Goal: Task Accomplishment & Management: Manage account settings

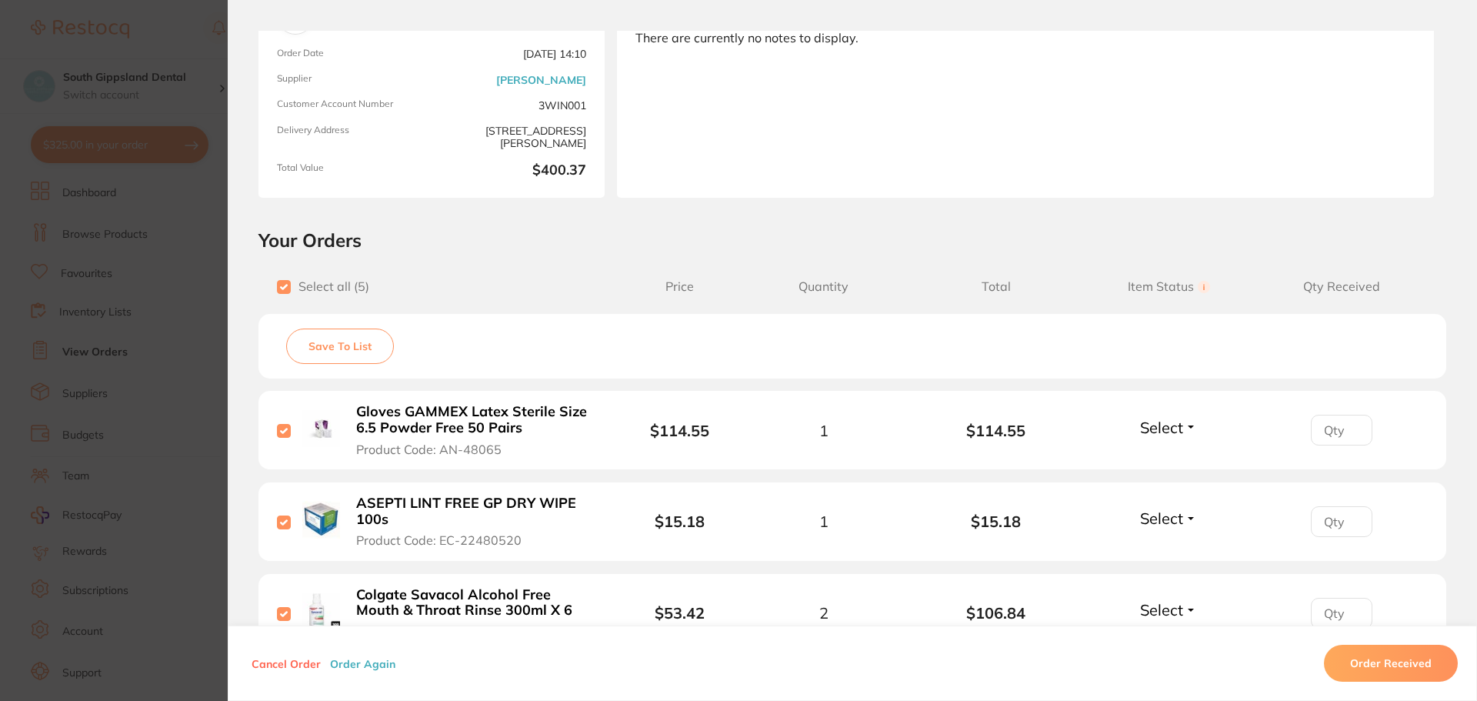
scroll to position [154, 0]
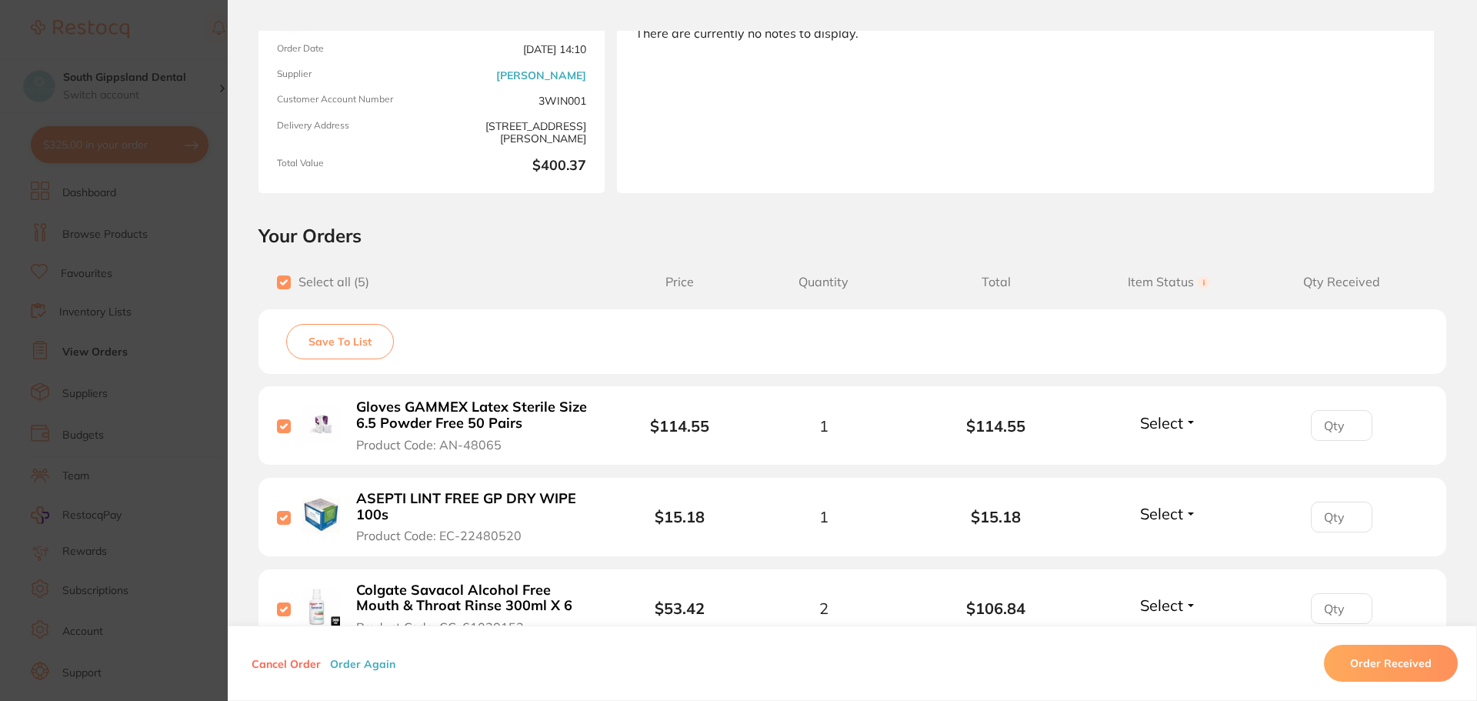
click at [282, 425] on input "checkbox" at bounding box center [284, 426] width 14 height 14
checkbox input "false"
click at [289, 514] on input "checkbox" at bounding box center [284, 518] width 14 height 14
checkbox input "false"
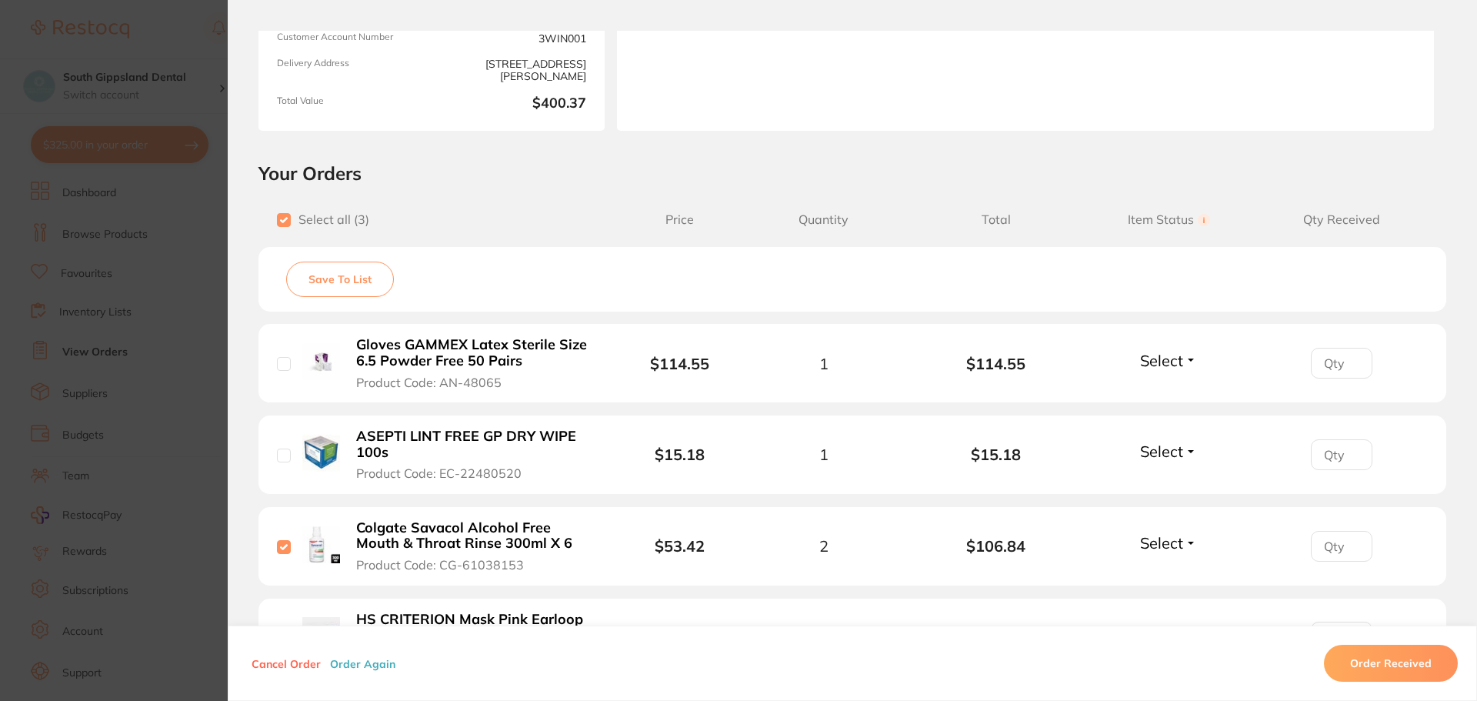
scroll to position [231, 0]
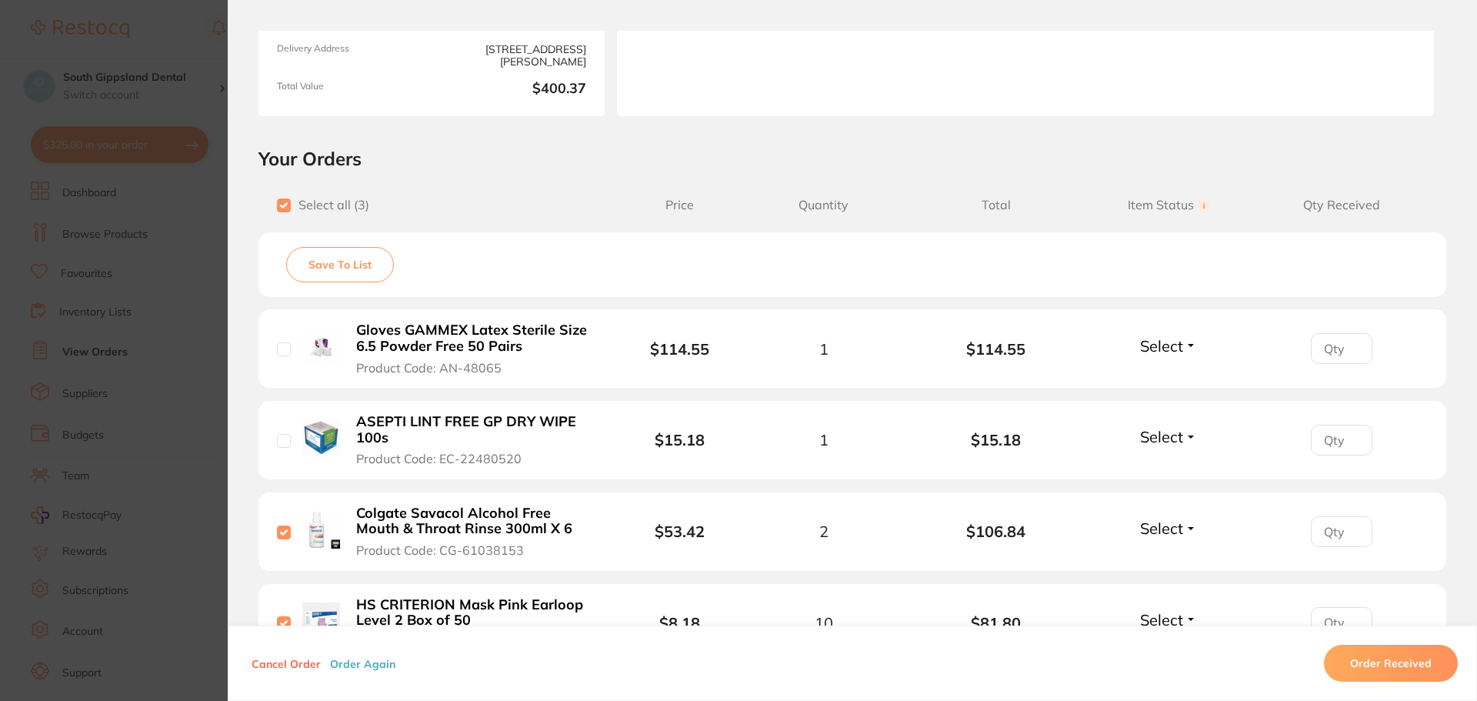
click at [282, 535] on input "checkbox" at bounding box center [284, 532] width 14 height 14
checkbox input "false"
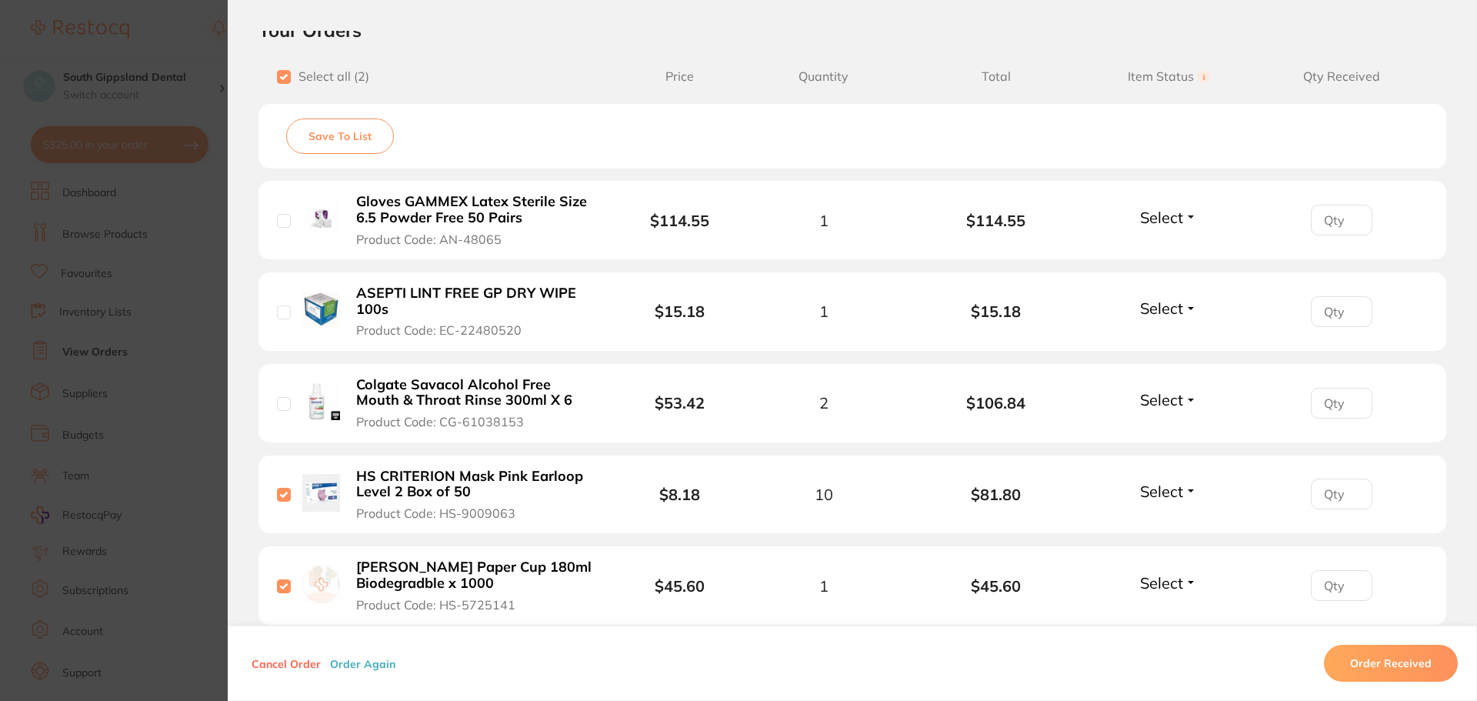
scroll to position [385, 0]
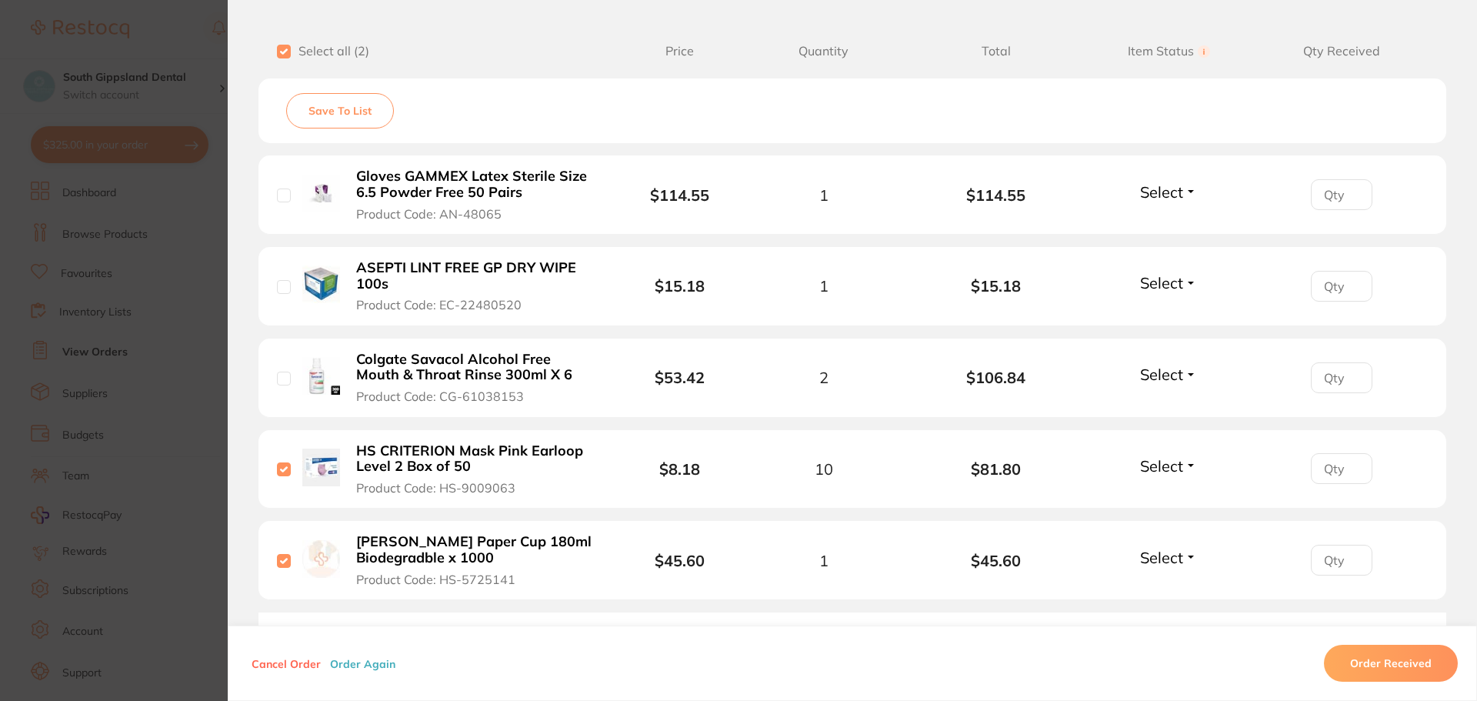
click at [278, 468] on input "checkbox" at bounding box center [284, 469] width 14 height 14
checkbox input "false"
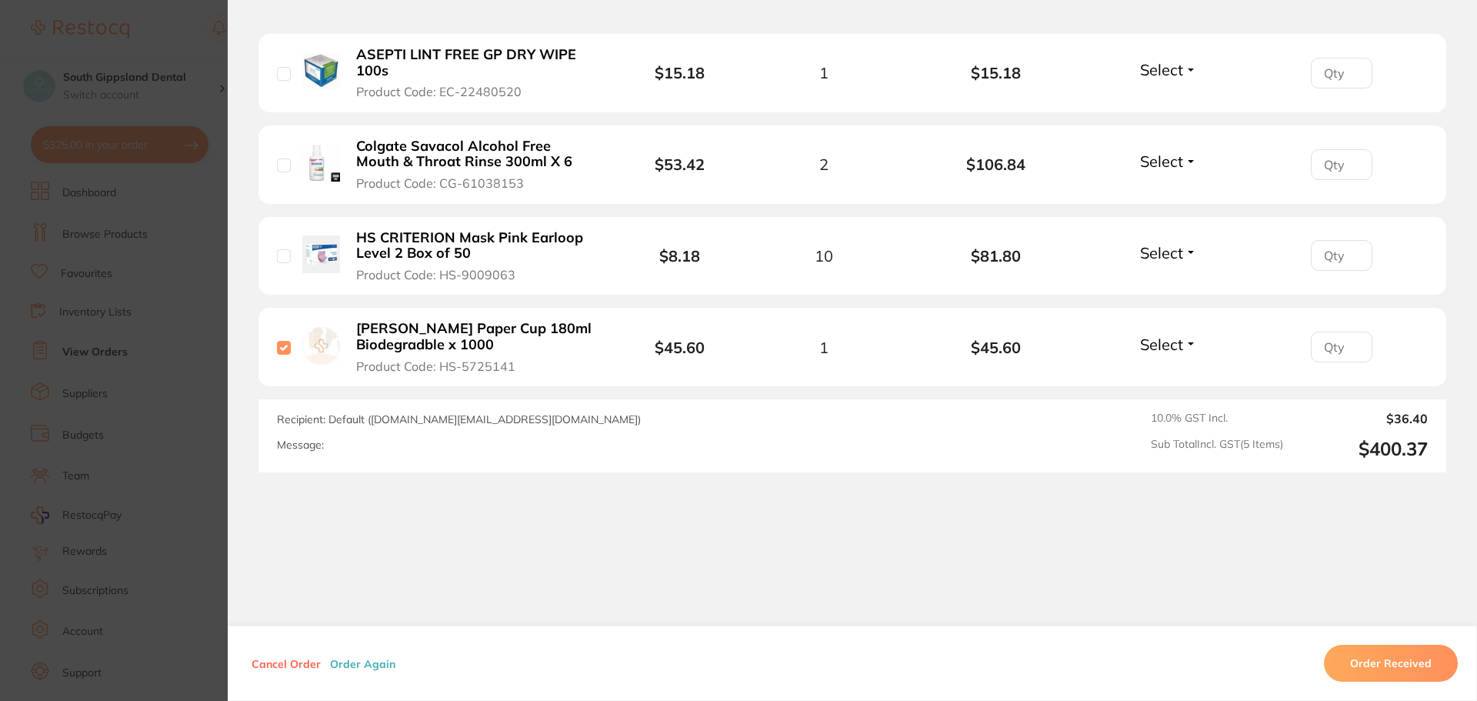
scroll to position [598, 0]
drag, startPoint x: 512, startPoint y: 363, endPoint x: 464, endPoint y: 369, distance: 48.1
click at [465, 369] on span "Product Code: HS-5725141" at bounding box center [435, 365] width 159 height 14
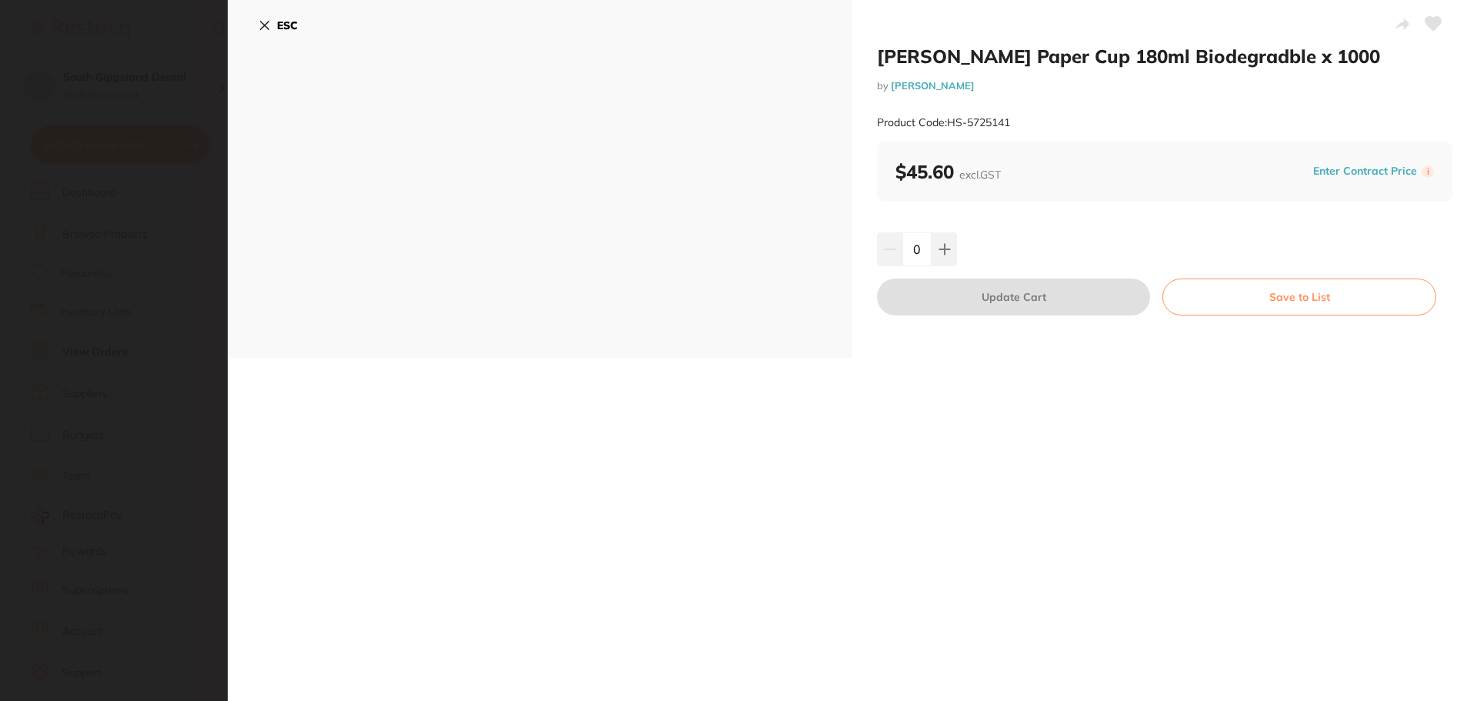
scroll to position [0, 0]
drag, startPoint x: 1010, startPoint y: 120, endPoint x: 949, endPoint y: 123, distance: 60.8
click at [949, 123] on small "Product Code: HS-5725141" at bounding box center [943, 122] width 133 height 13
copy small "HS-5725141"
click at [265, 25] on icon at bounding box center [265, 26] width 8 height 8
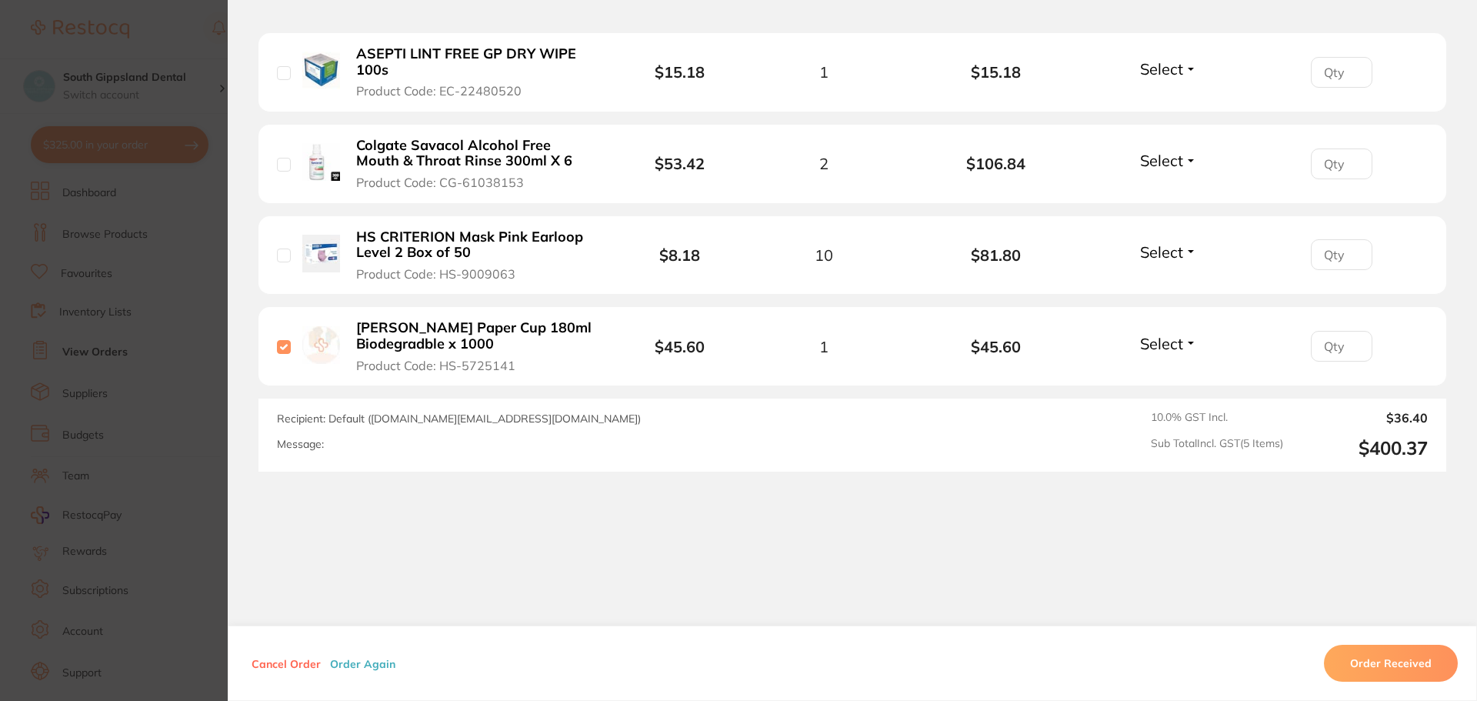
click at [422, 335] on b "[PERSON_NAME] Paper Cup 180ml Biodegradble x 1000" at bounding box center [475, 336] width 238 height 32
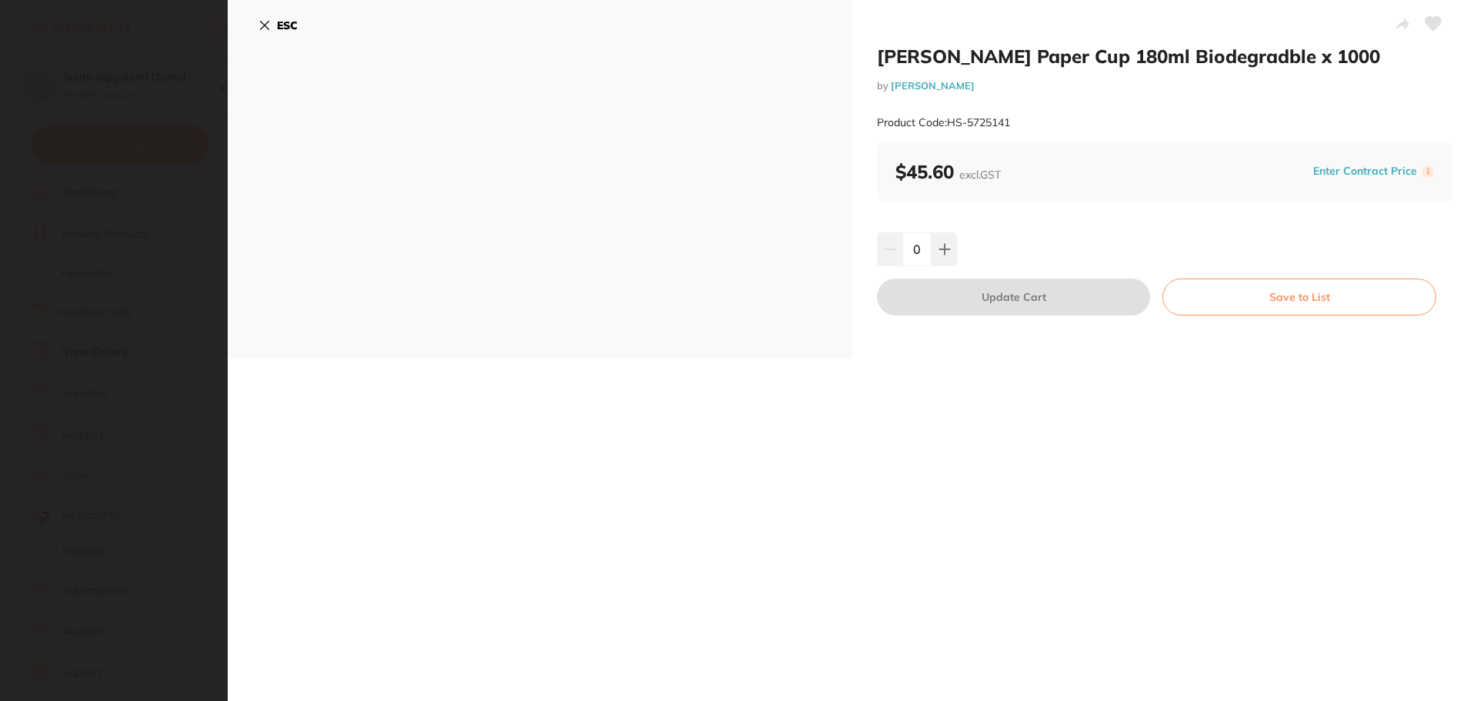
click at [262, 22] on icon at bounding box center [265, 26] width 8 height 8
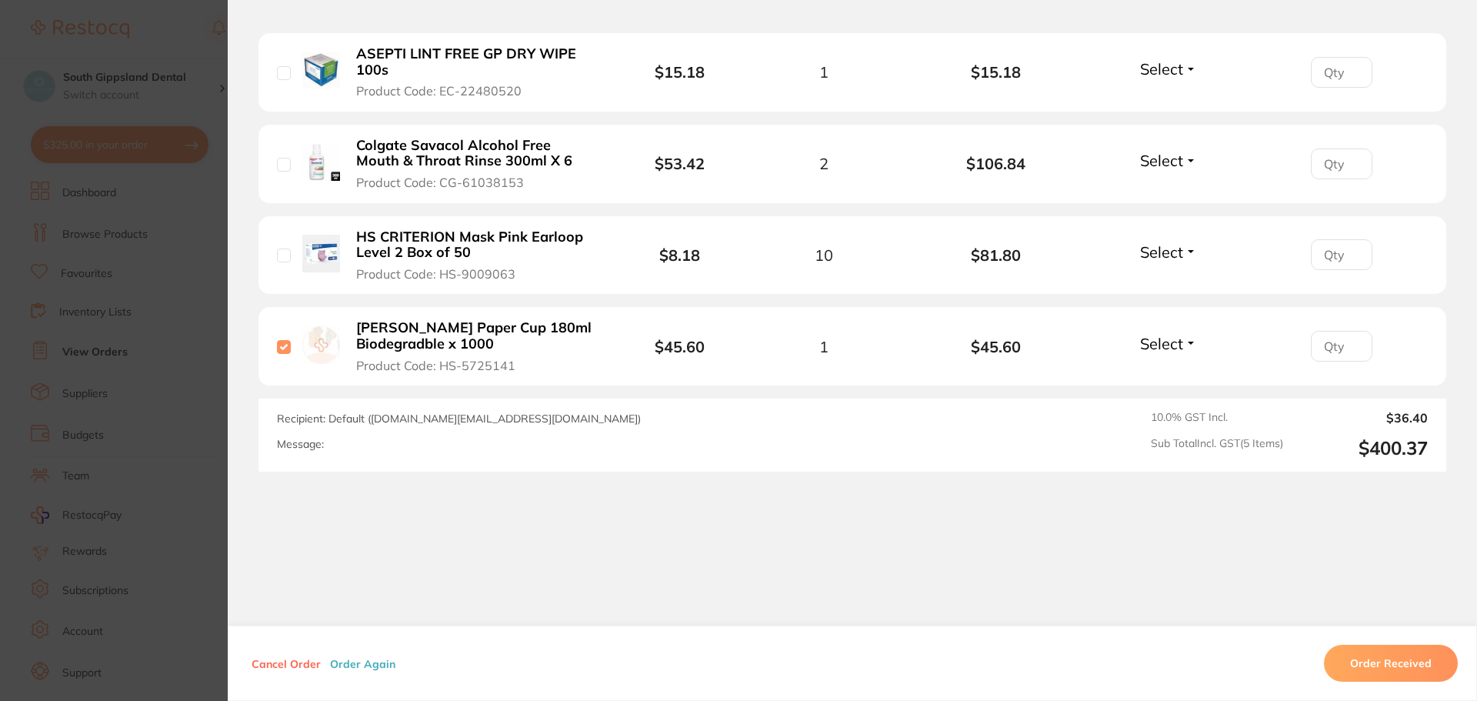
click at [296, 664] on button "Cancel Order" at bounding box center [286, 663] width 78 height 14
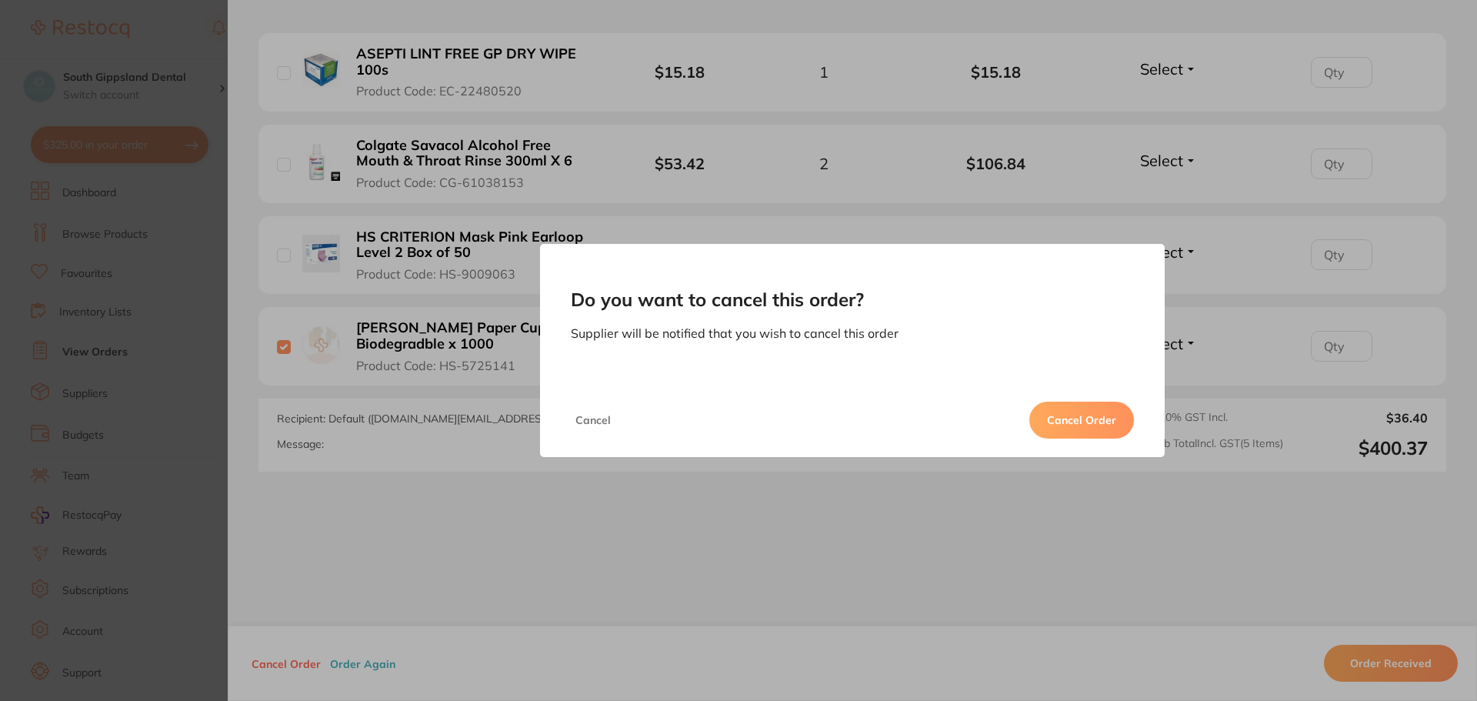
click at [1106, 421] on button "Cancel Order" at bounding box center [1081, 420] width 105 height 37
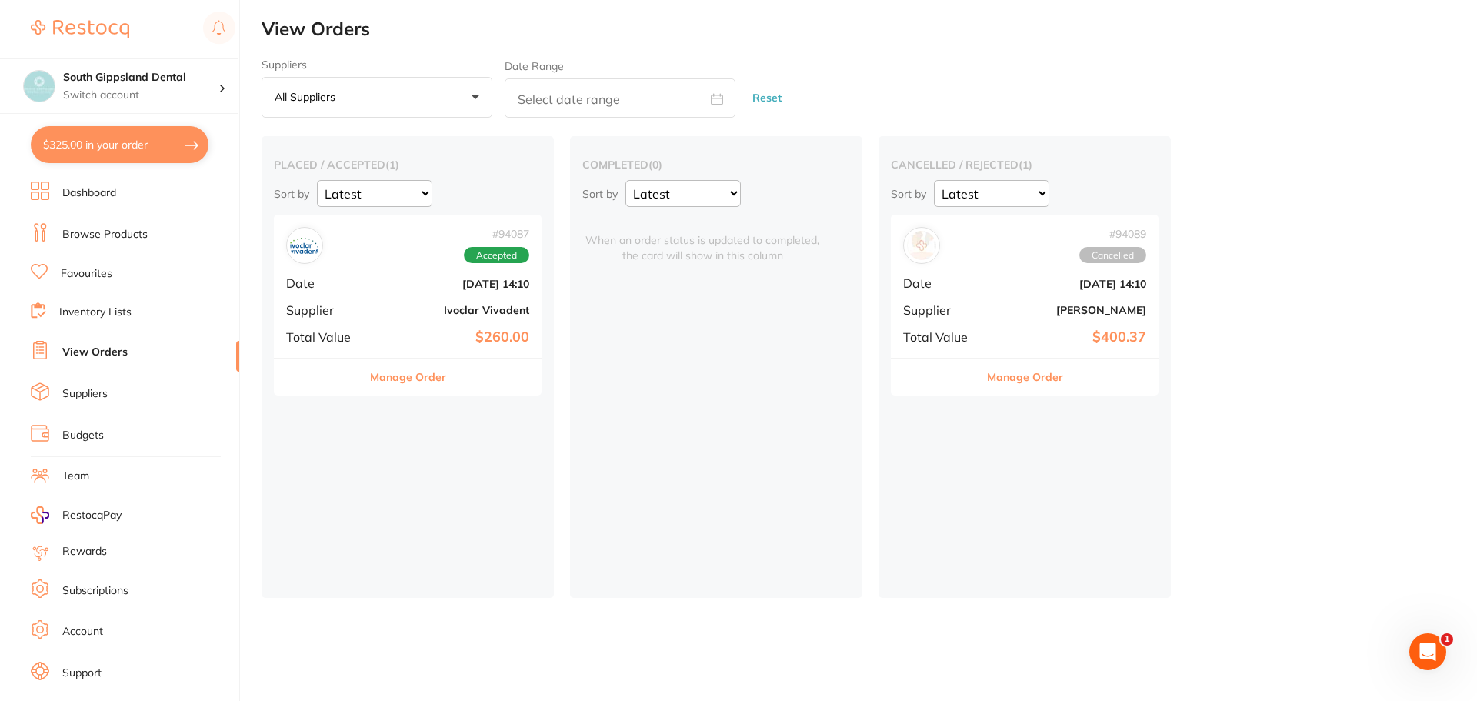
click at [82, 133] on button "$325.00 in your order" at bounding box center [120, 144] width 178 height 37
checkbox input "true"
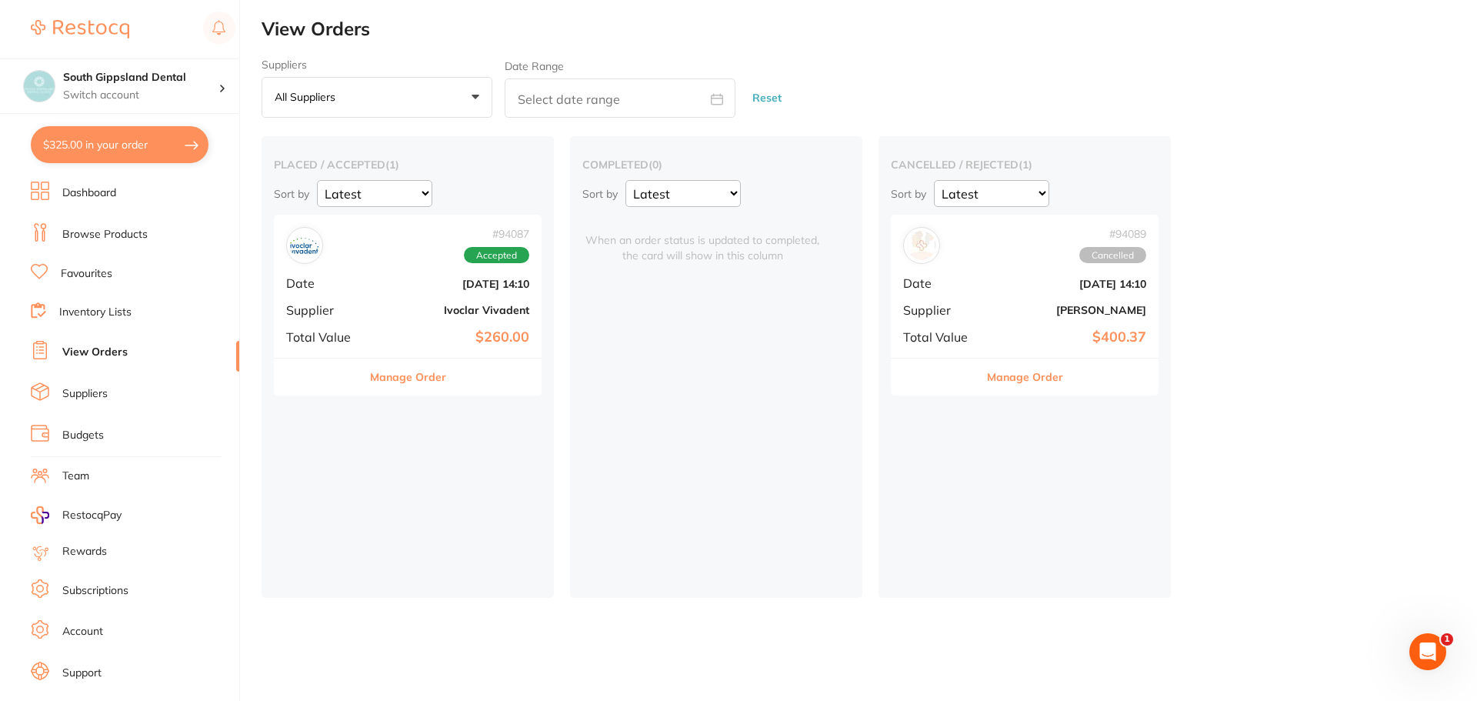
checkbox input "true"
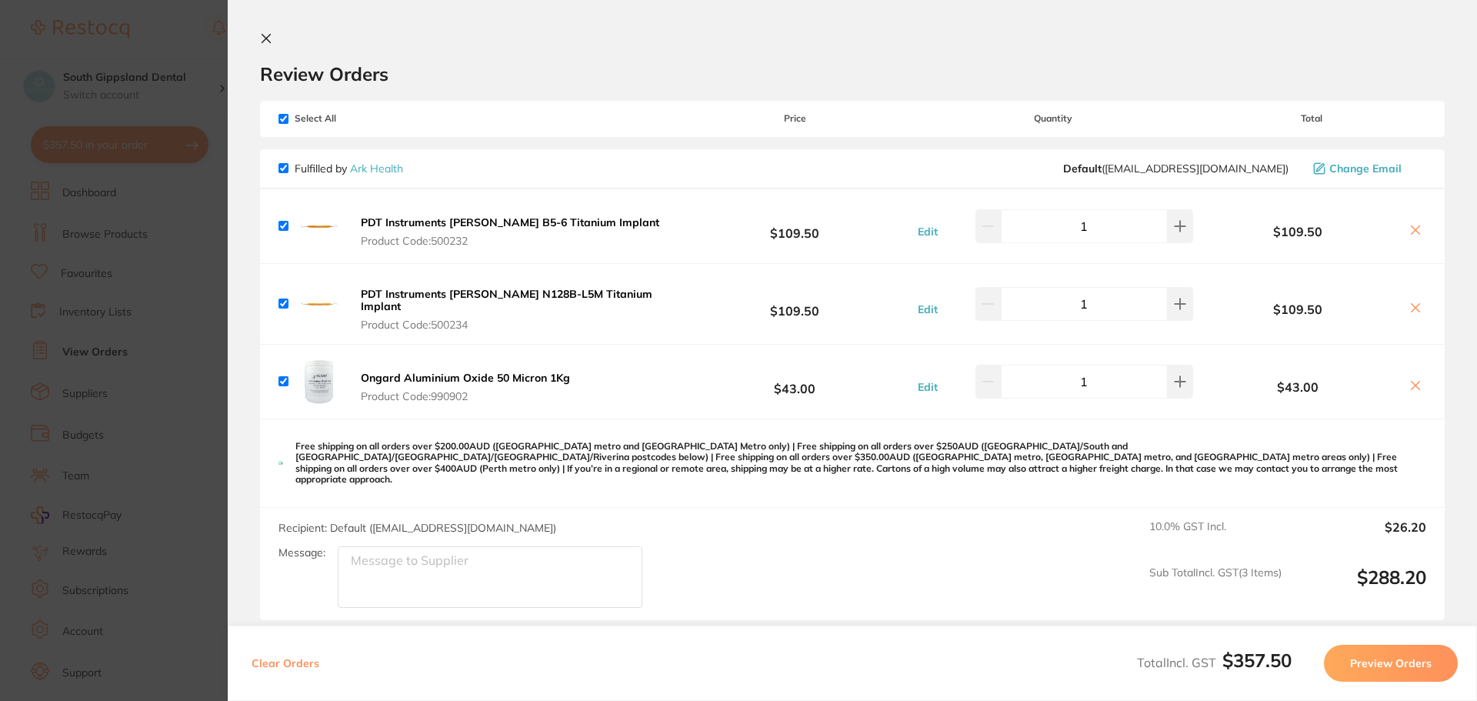
click at [278, 377] on div "Ongard Aluminium Oxide 50 Micron 1Kg Product Code: 990902 $43.00 Edit 1 $43.00" at bounding box center [852, 382] width 1185 height 74
click at [280, 377] on input "checkbox" at bounding box center [283, 381] width 10 height 10
checkbox input "false"
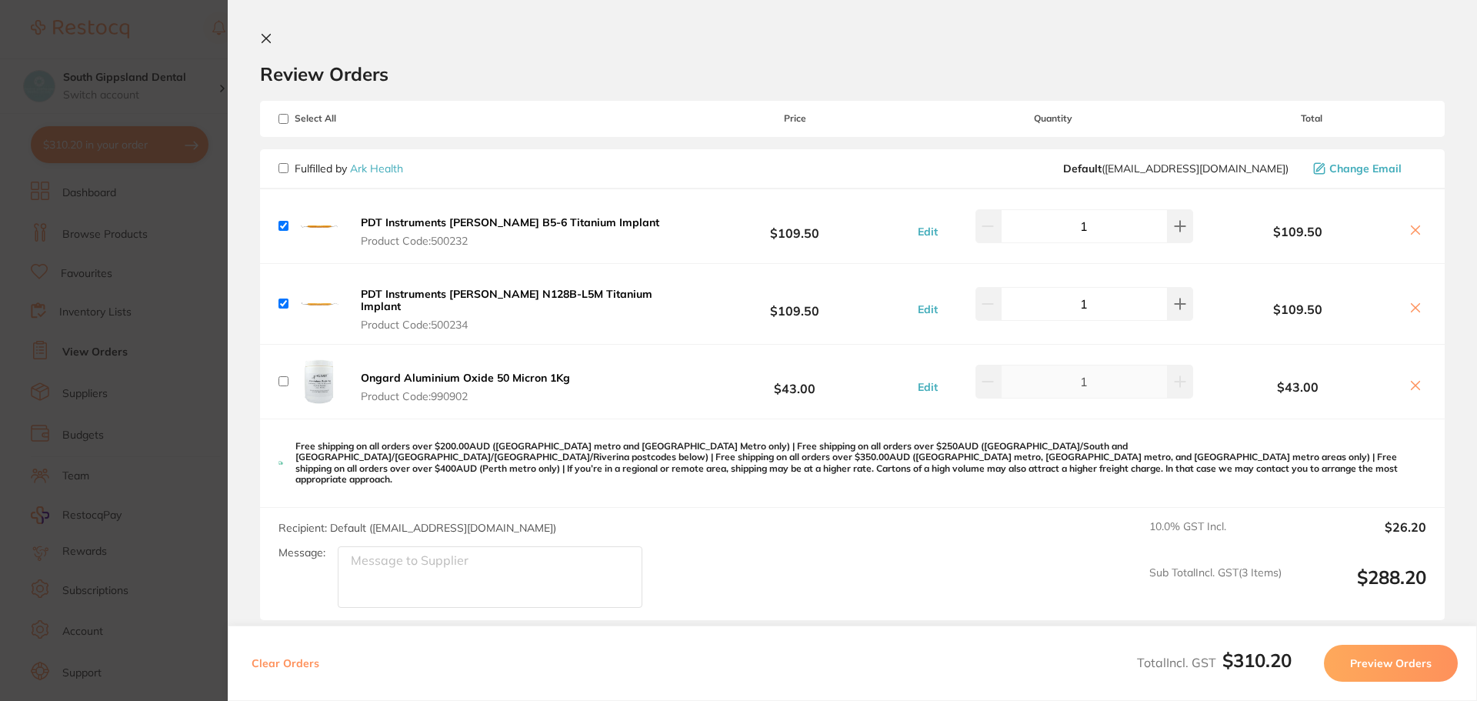
click at [271, 37] on icon at bounding box center [266, 38] width 12 height 12
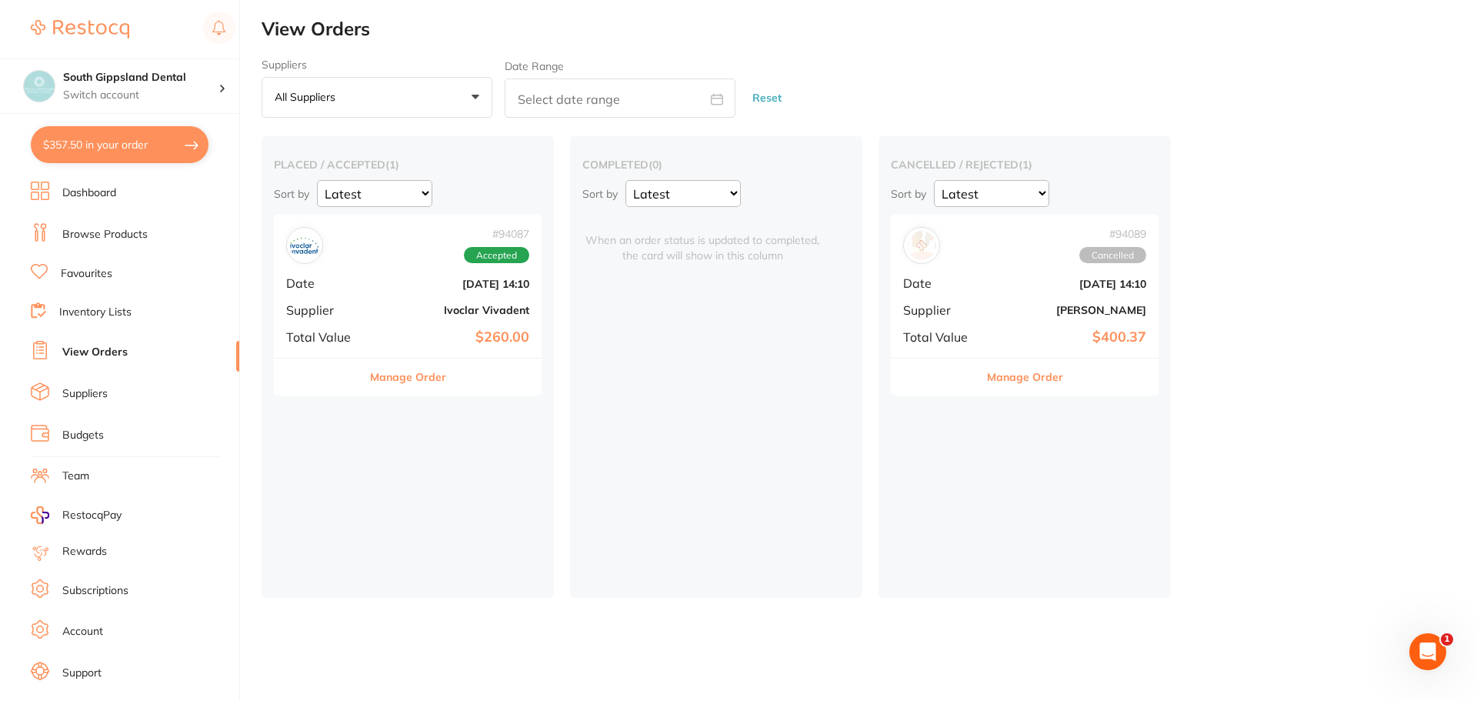
click at [101, 142] on button "$357.50 in your order" at bounding box center [120, 144] width 178 height 37
checkbox input "true"
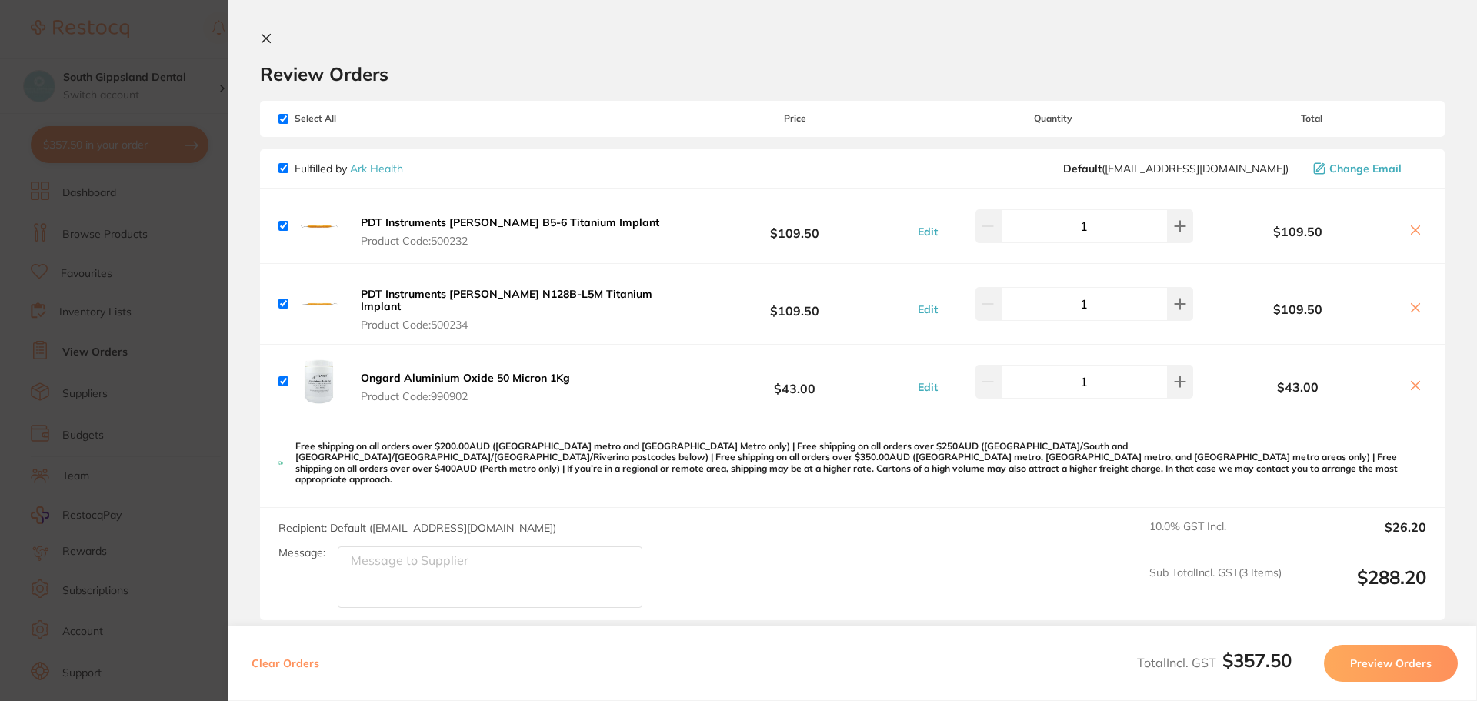
click at [281, 376] on input "checkbox" at bounding box center [283, 381] width 10 height 10
checkbox input "false"
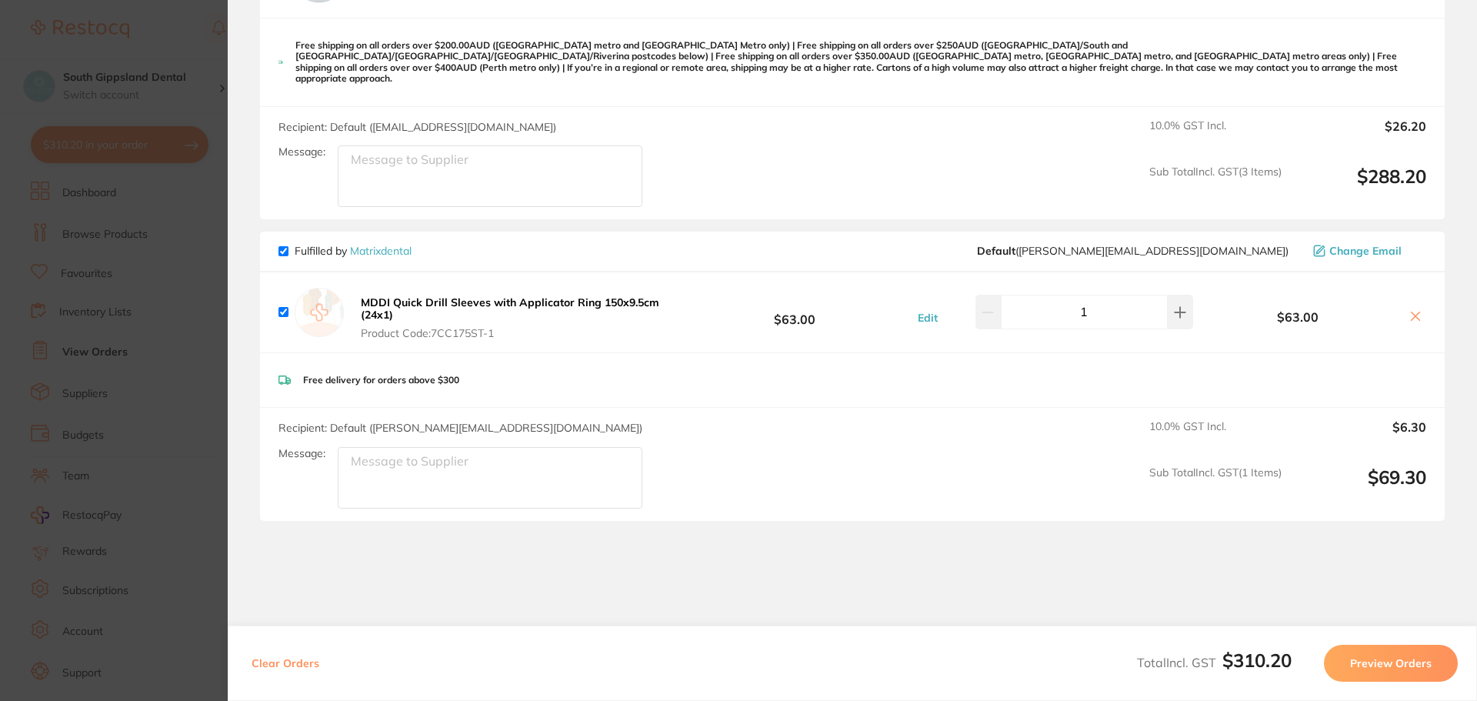
scroll to position [446, 0]
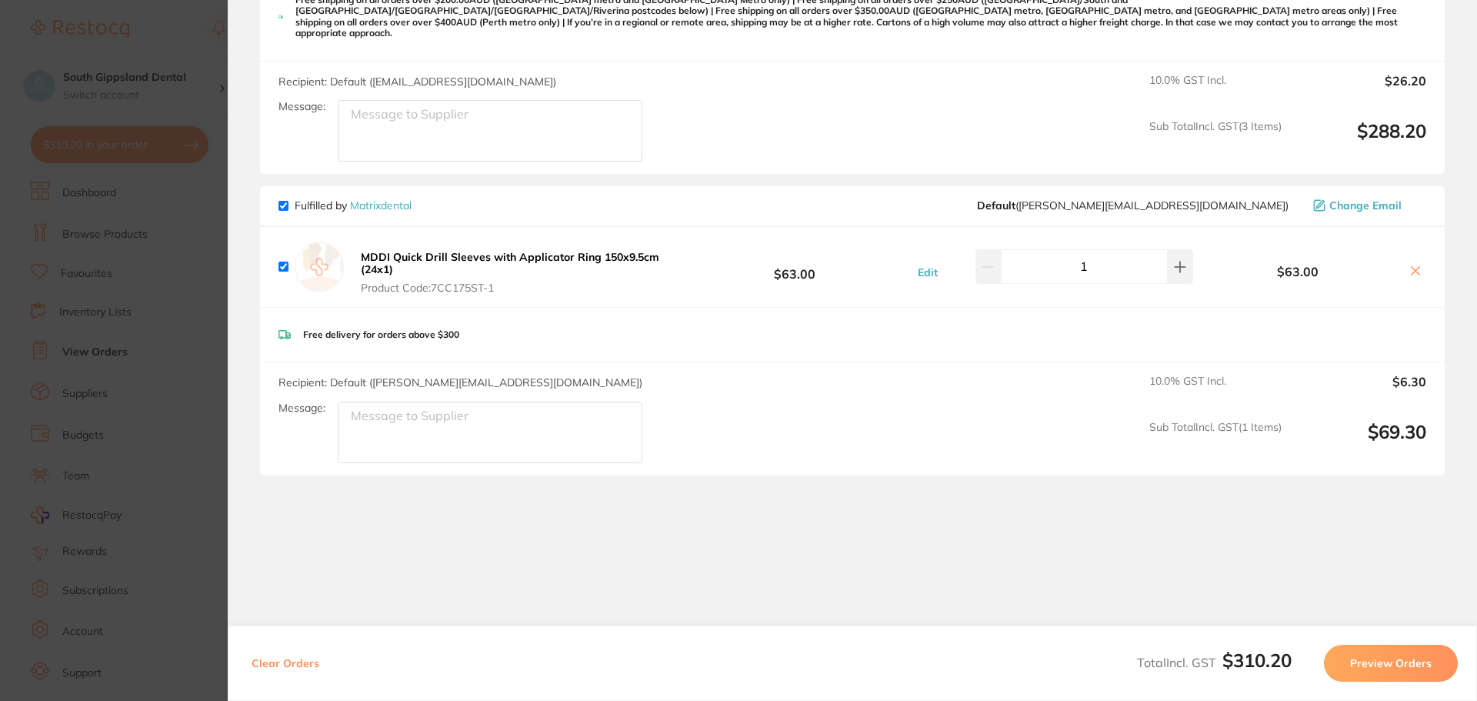
click at [280, 262] on input "checkbox" at bounding box center [283, 267] width 10 height 10
checkbox input "false"
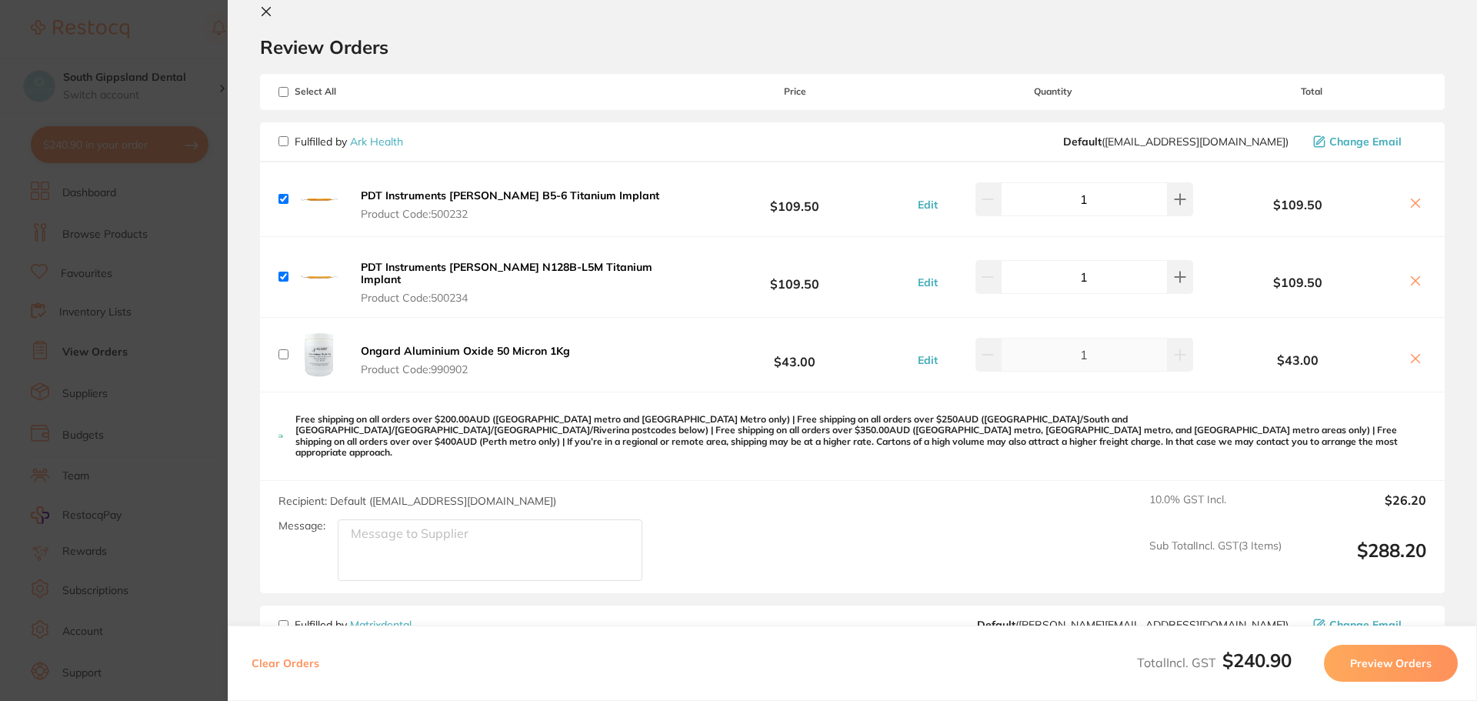
scroll to position [0, 0]
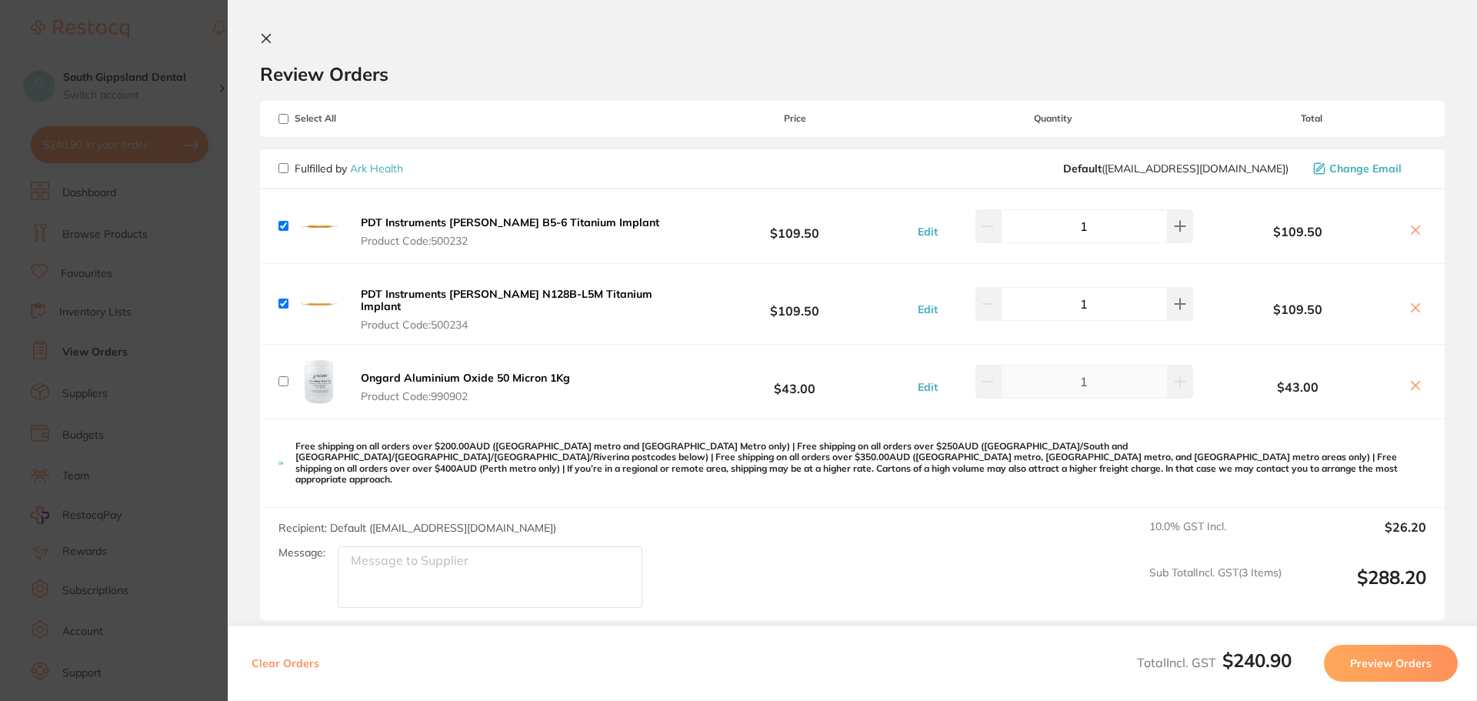
click at [265, 35] on icon at bounding box center [266, 38] width 12 height 12
